Goal: Navigation & Orientation: Find specific page/section

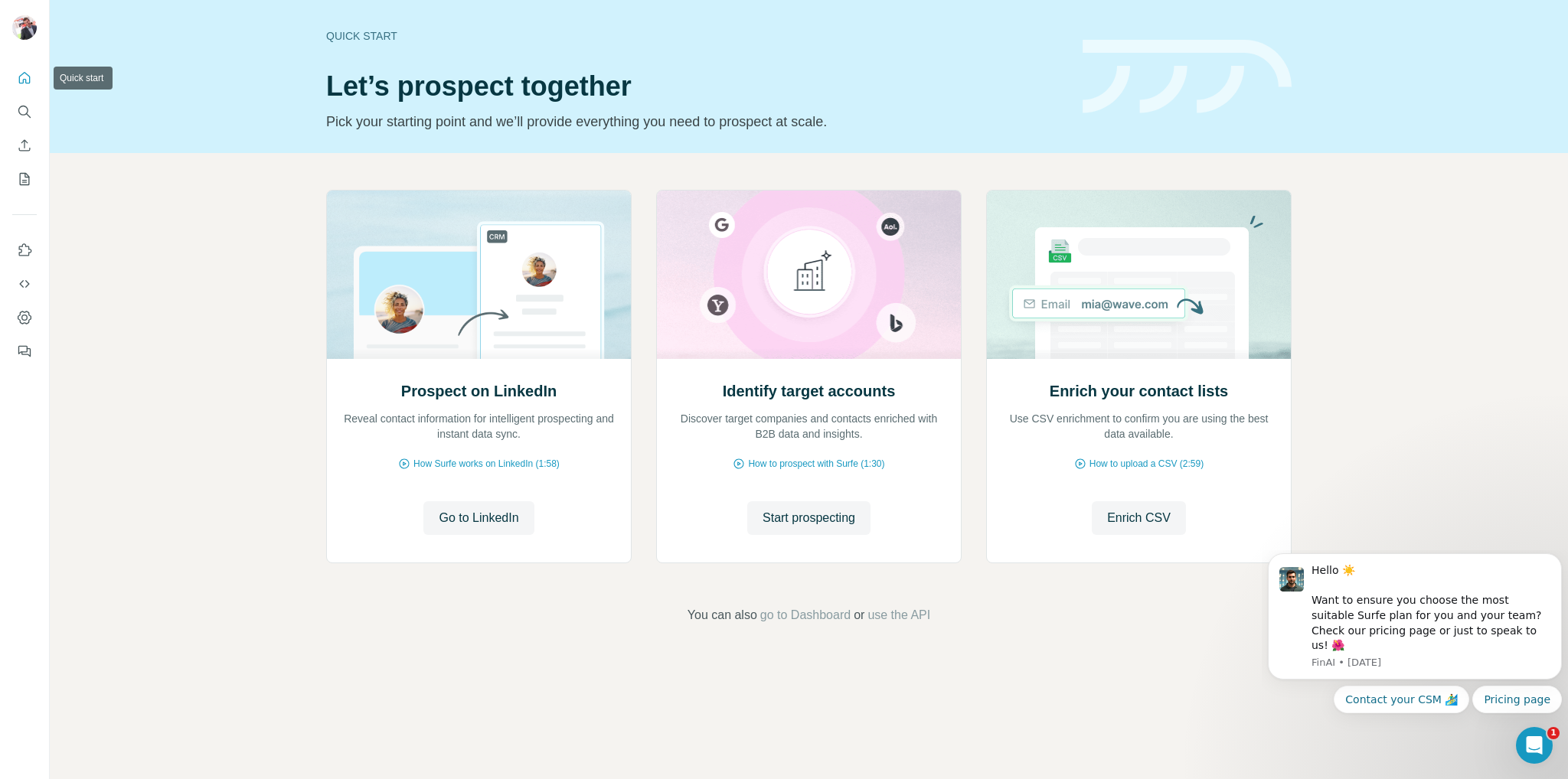
click at [34, 82] on button "Quick start" at bounding box center [25, 77] width 25 height 27
click at [25, 178] on icon "My lists" at bounding box center [24, 179] width 16 height 16
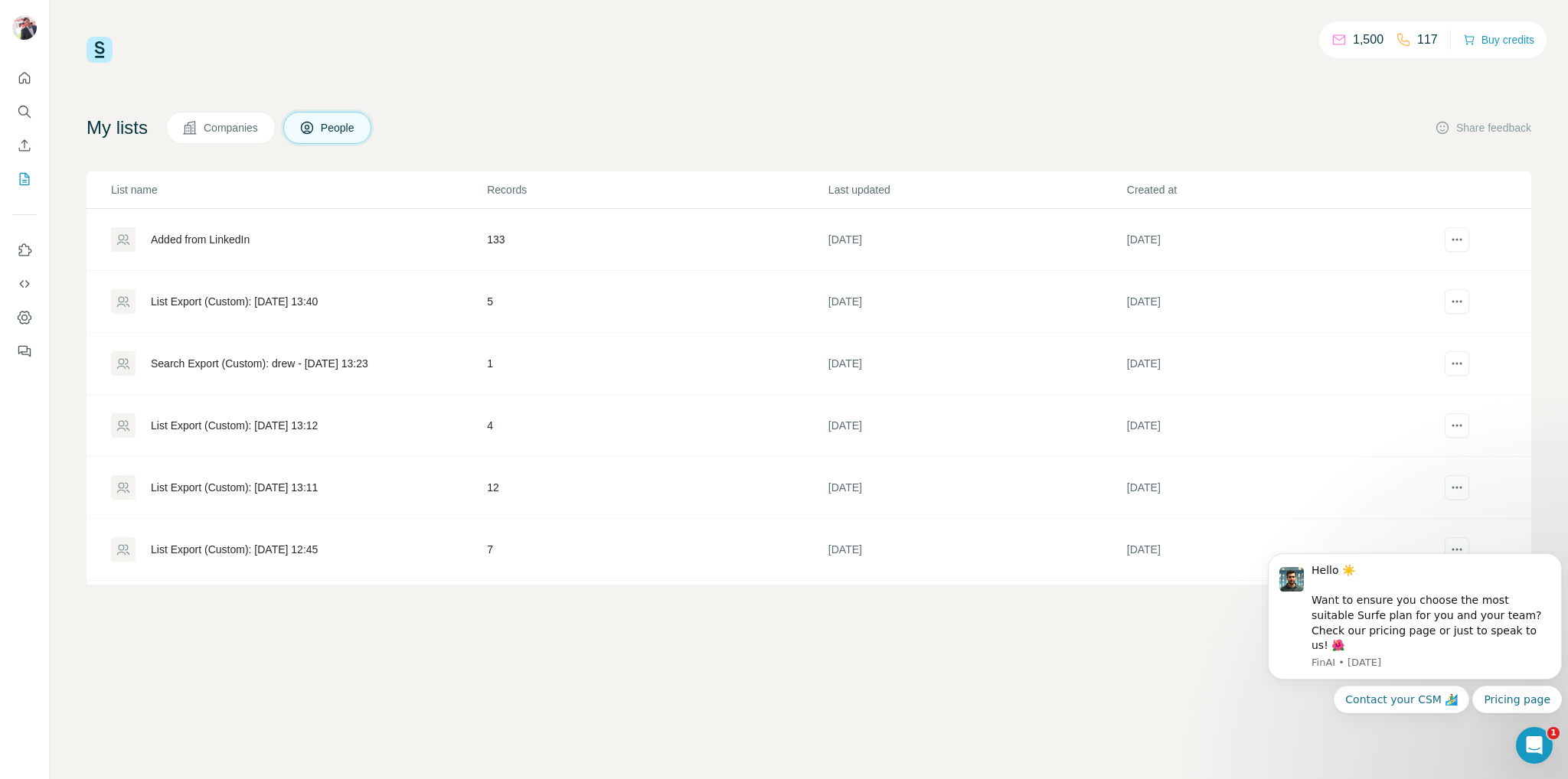
click at [314, 126] on icon at bounding box center [307, 128] width 16 height 16
click at [229, 126] on span "Companies" at bounding box center [231, 128] width 56 height 16
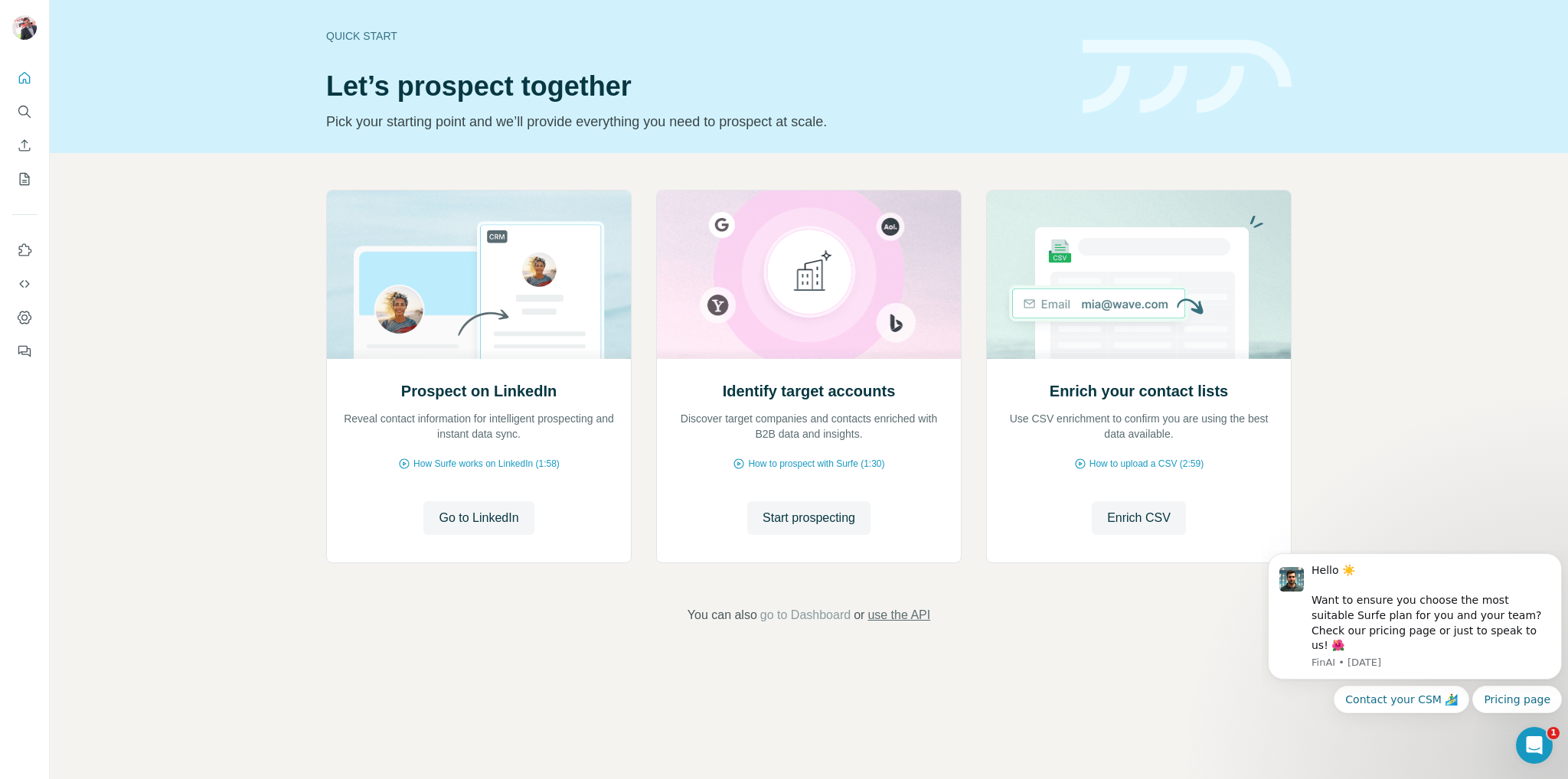
click at [882, 609] on span "use the API" at bounding box center [899, 615] width 63 height 18
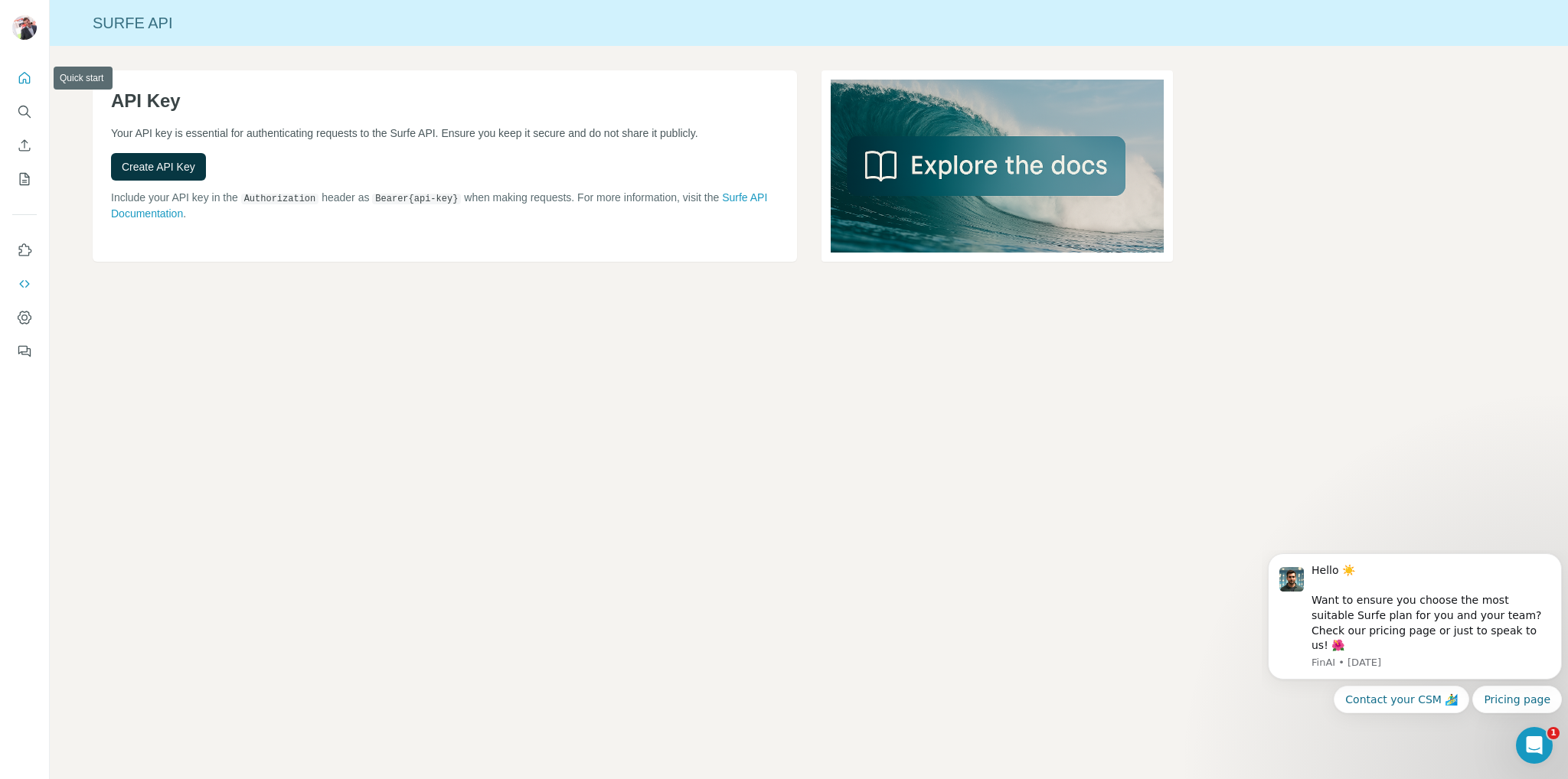
click at [26, 83] on icon "Quick start" at bounding box center [24, 78] width 16 height 16
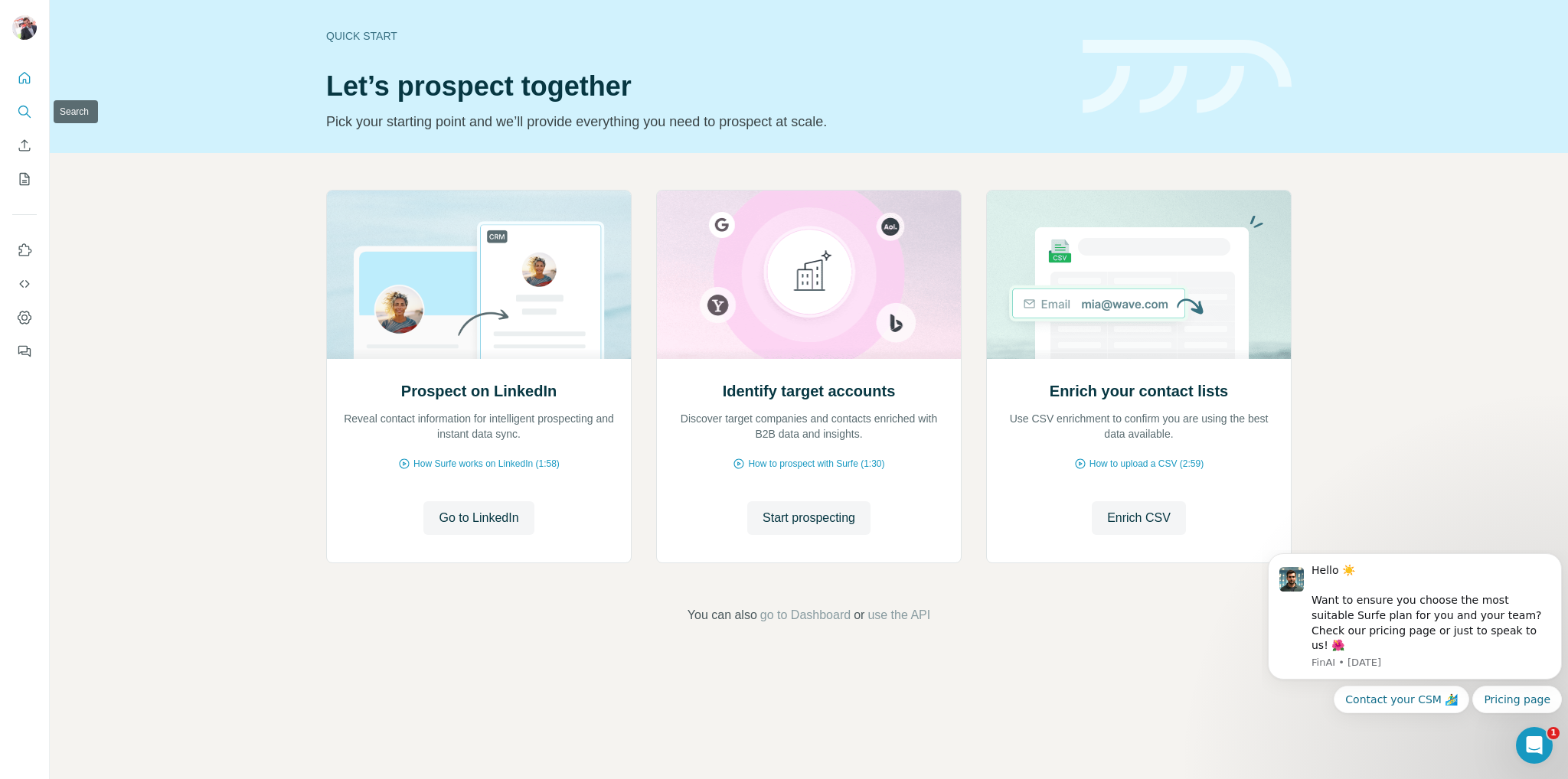
click at [26, 115] on icon "Search" at bounding box center [24, 112] width 16 height 16
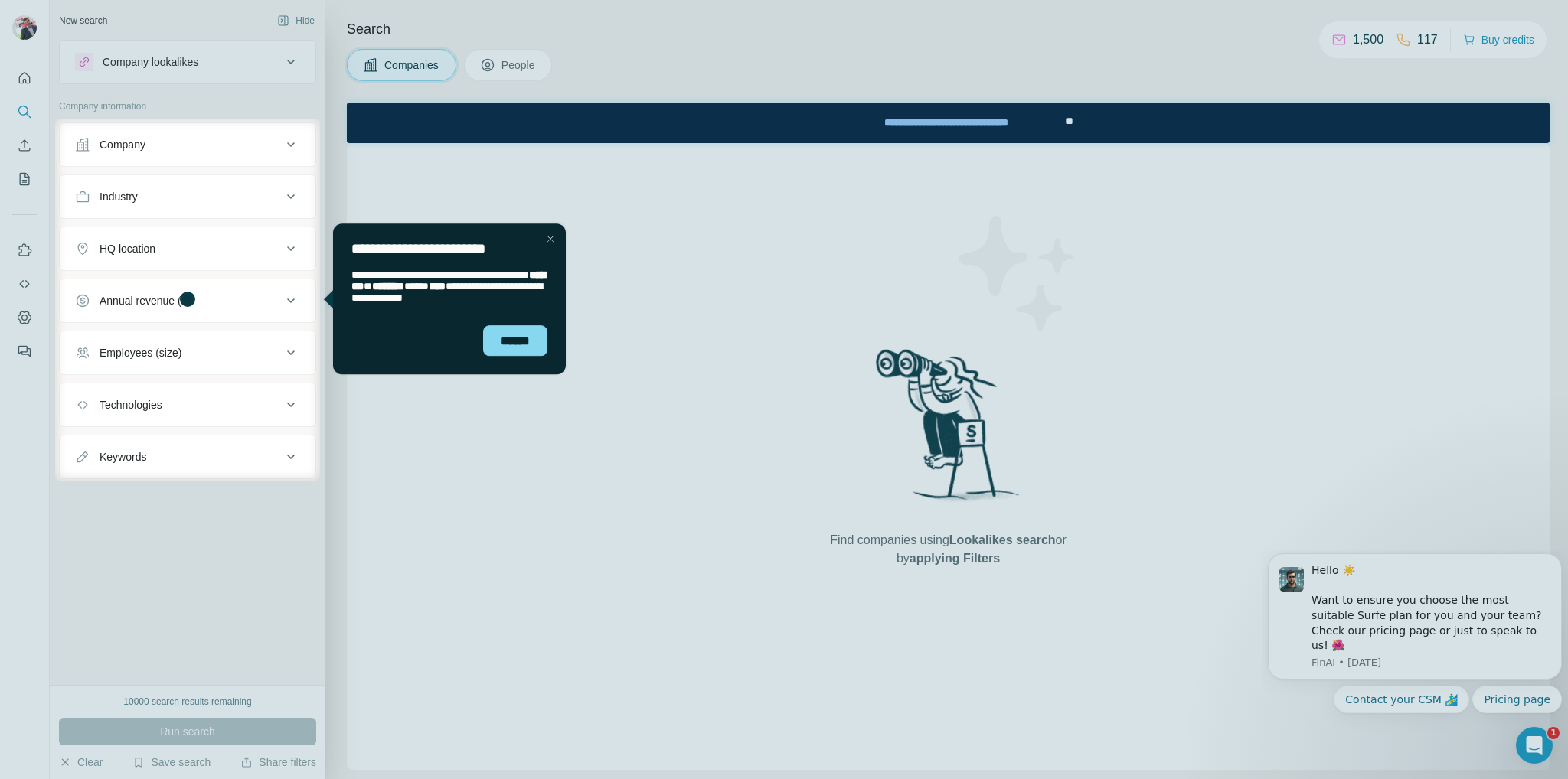
click at [26, 179] on div at bounding box center [27, 299] width 55 height 362
click at [267, 635] on div at bounding box center [784, 629] width 1568 height 299
